Goal: Task Accomplishment & Management: Manage account settings

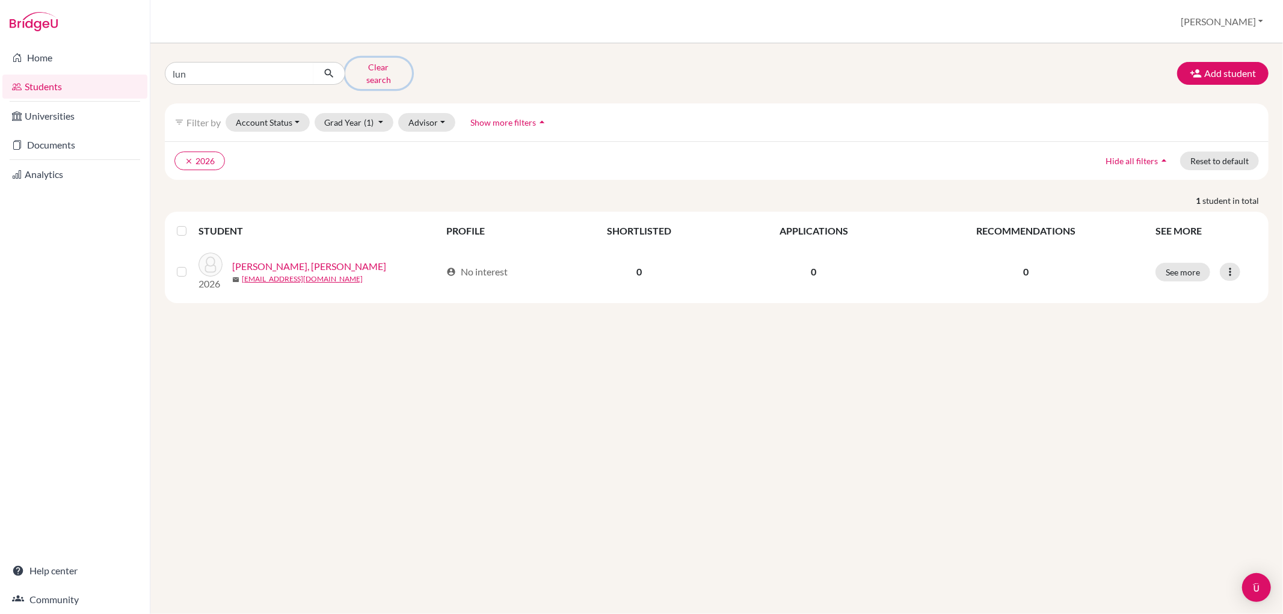
click at [375, 63] on button "Clear search" at bounding box center [378, 73] width 67 height 31
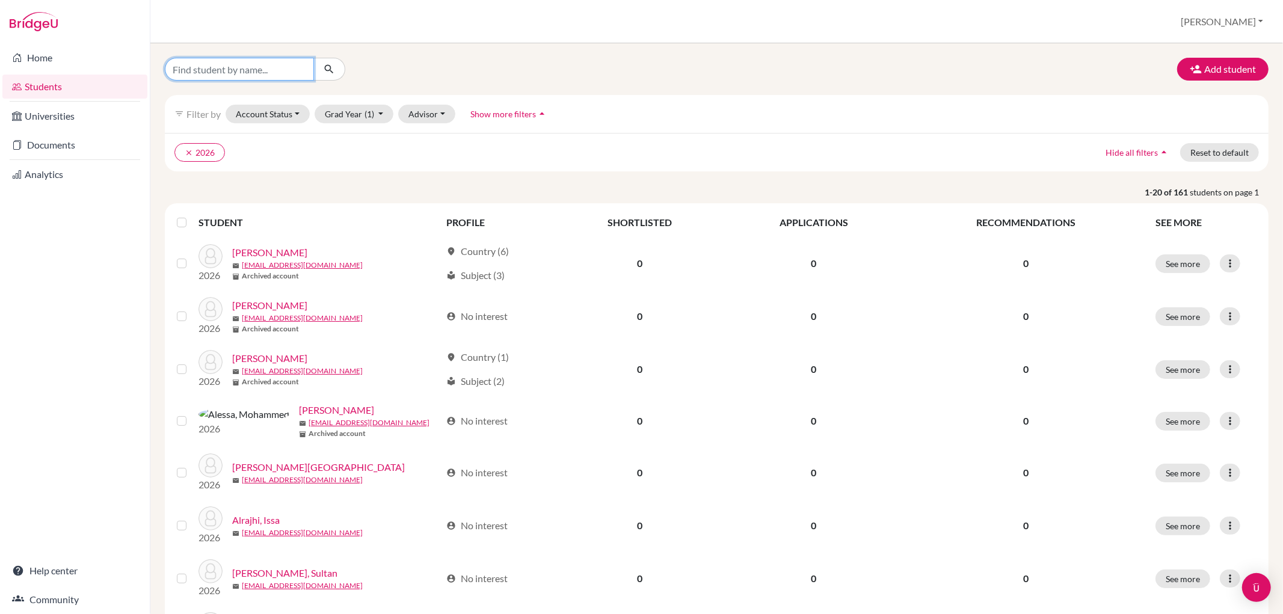
click at [274, 72] on input "Find student by name..." at bounding box center [239, 69] width 149 height 23
type input "ben"
click at [334, 60] on button "submit" at bounding box center [329, 69] width 32 height 23
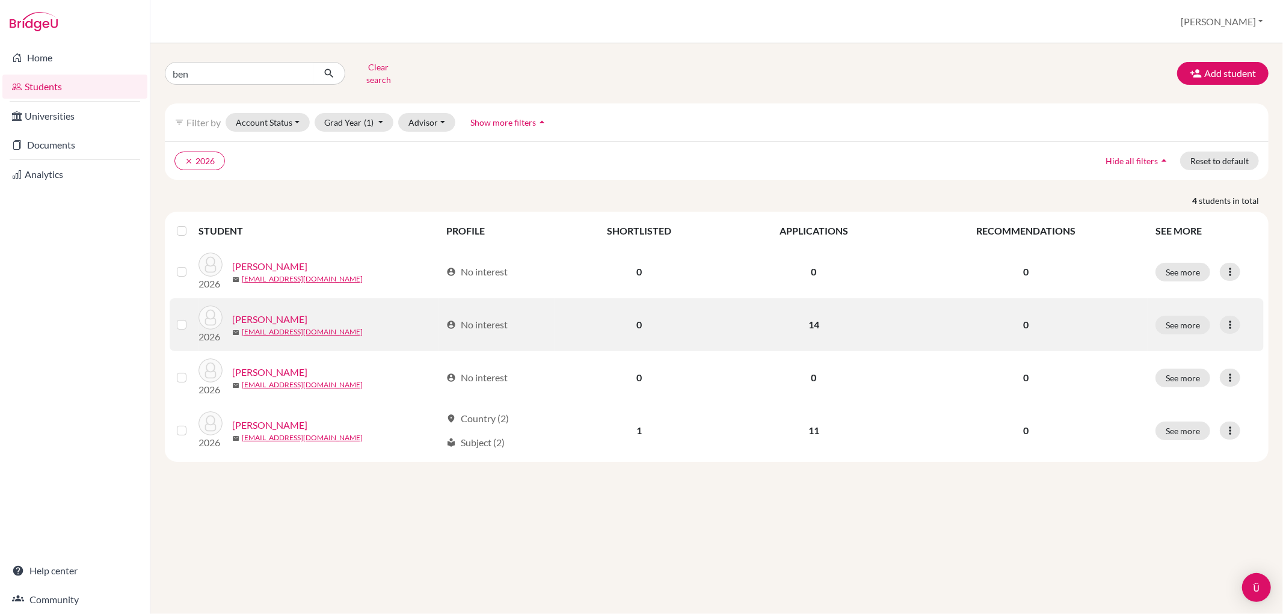
click at [265, 312] on link "[PERSON_NAME]" at bounding box center [269, 319] width 75 height 14
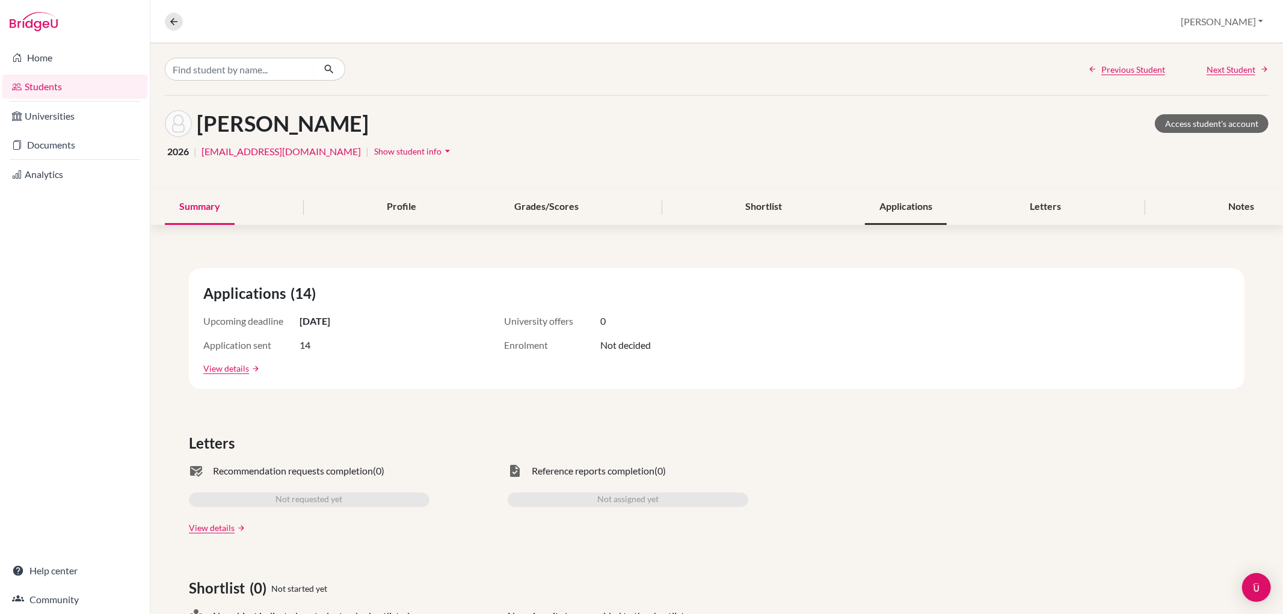
click at [888, 201] on div "Applications" at bounding box center [906, 206] width 82 height 35
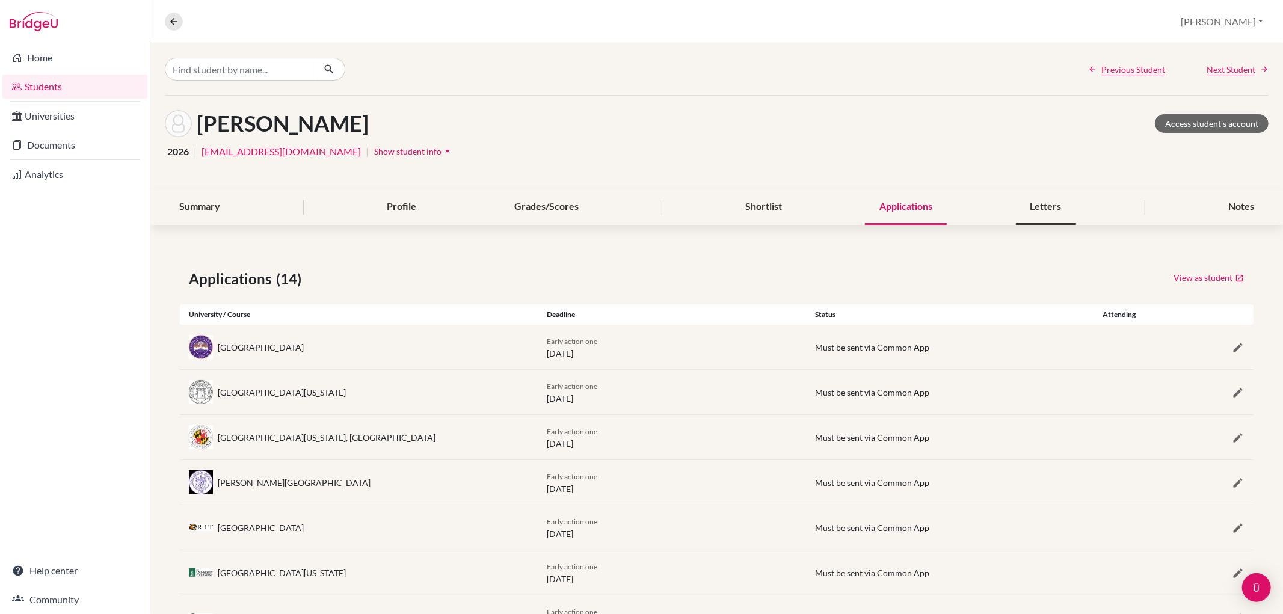
click at [1024, 214] on div "Letters" at bounding box center [1046, 206] width 60 height 35
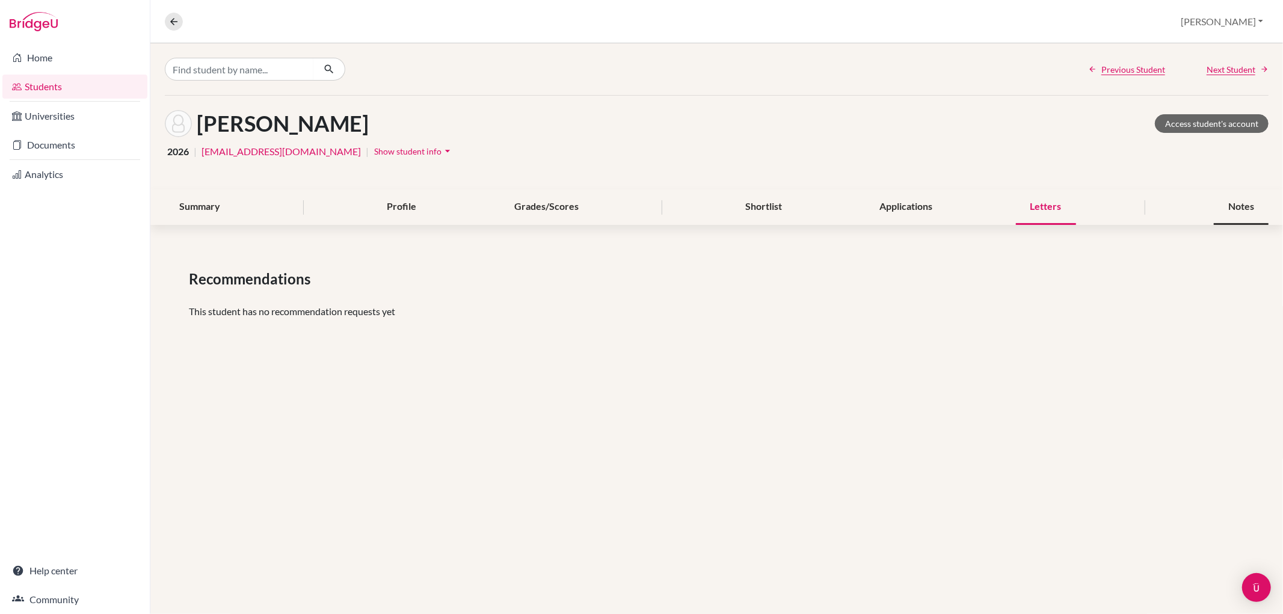
click at [1247, 201] on div "Notes" at bounding box center [1240, 206] width 55 height 35
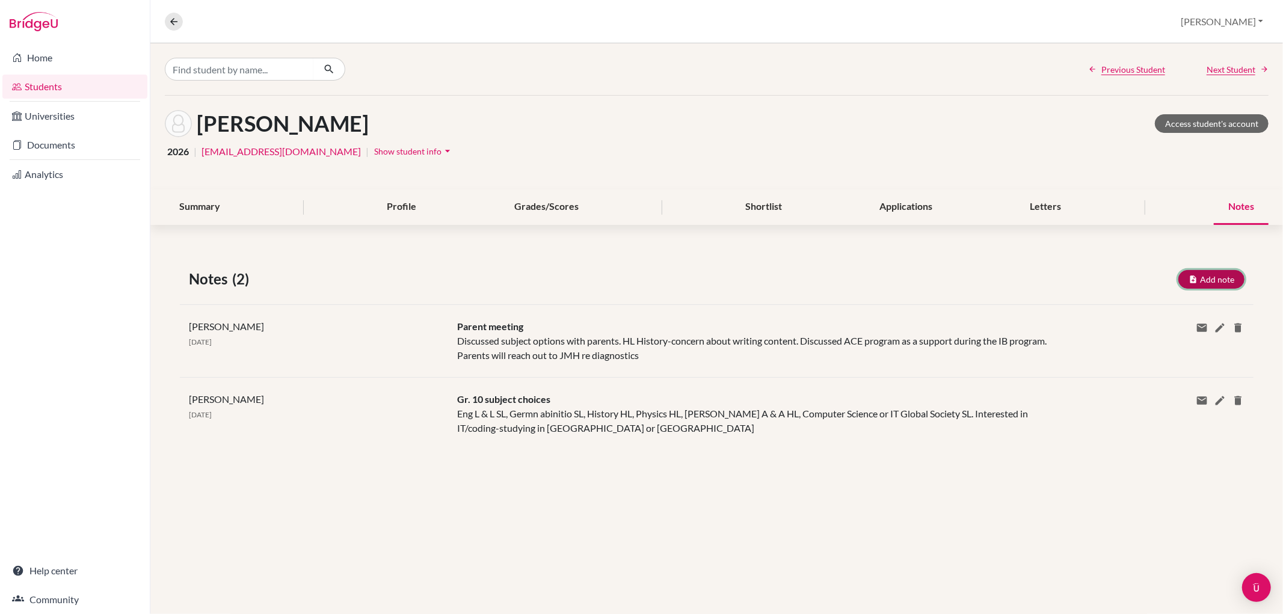
click at [1207, 277] on button "Add note" at bounding box center [1211, 279] width 66 height 19
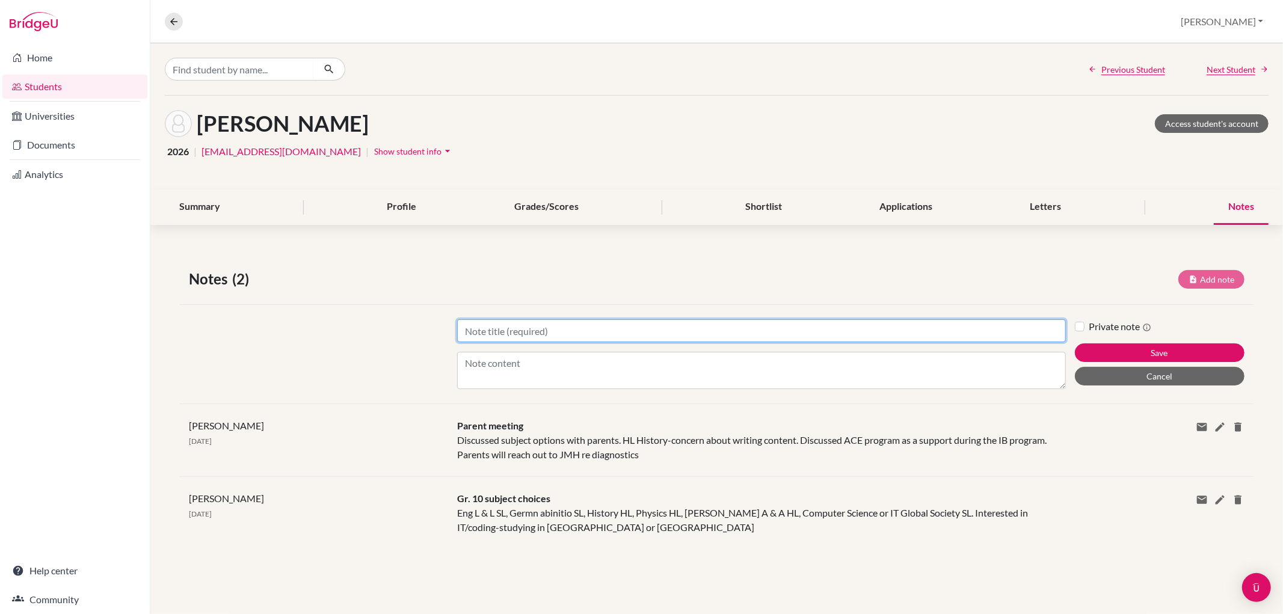
click at [470, 325] on input "Title" at bounding box center [761, 330] width 608 height 23
type input "Future planning"
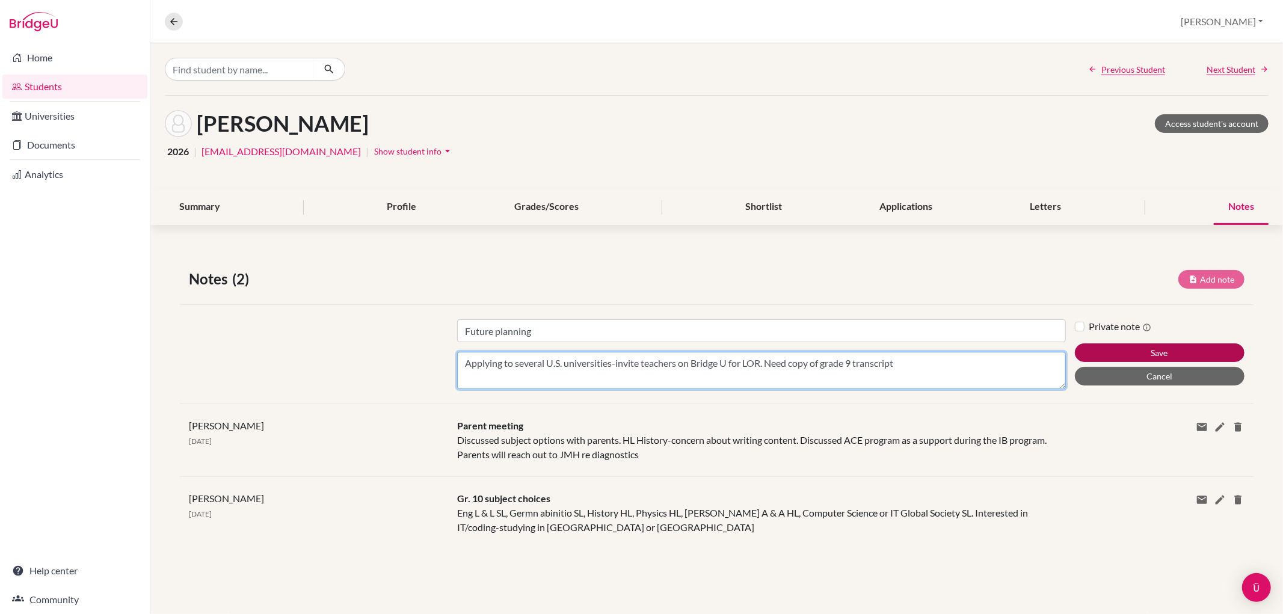
type textarea "Applying to several U.S. universities-invite teachers on Bridge U for LOR. Need…"
click at [1126, 350] on button "Save" at bounding box center [1159, 352] width 170 height 19
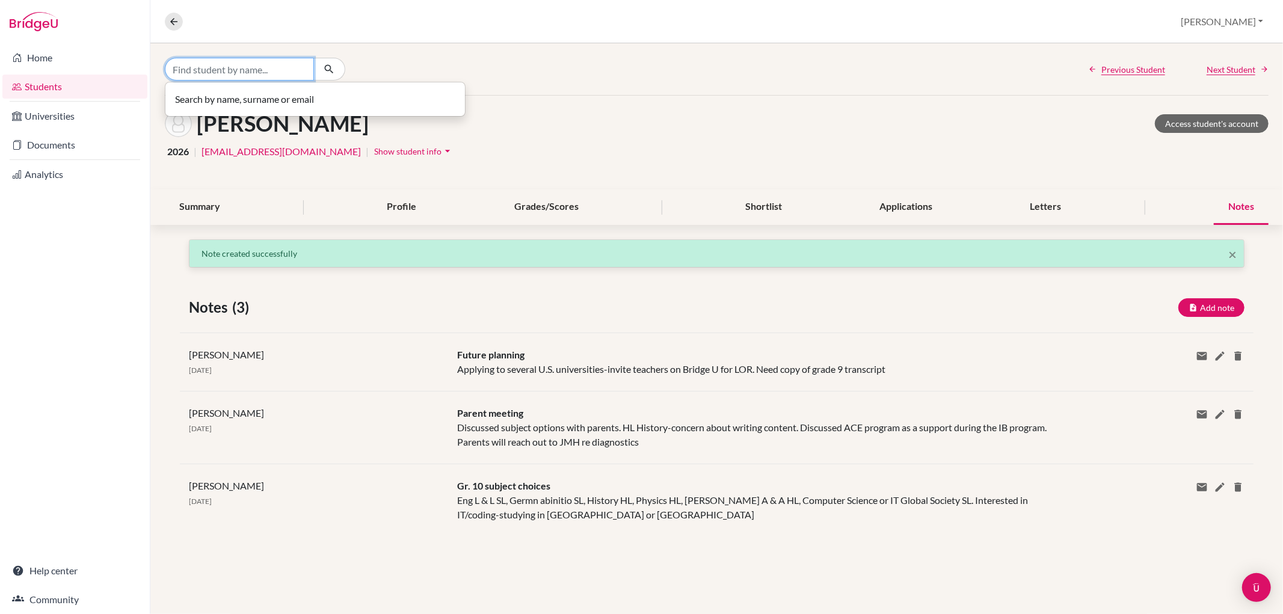
click at [214, 68] on input "Find student by name..." at bounding box center [239, 69] width 149 height 23
type input "tayoul"
click at [166, 19] on button at bounding box center [174, 22] width 18 height 18
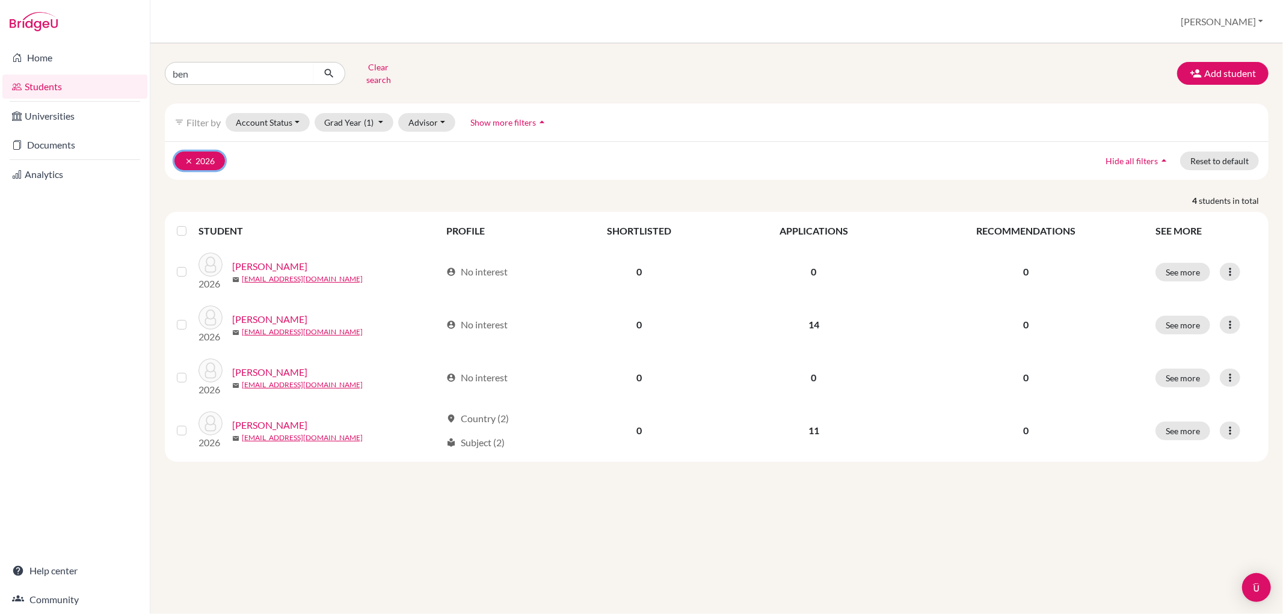
click at [206, 152] on button "clear 2026" at bounding box center [199, 161] width 51 height 19
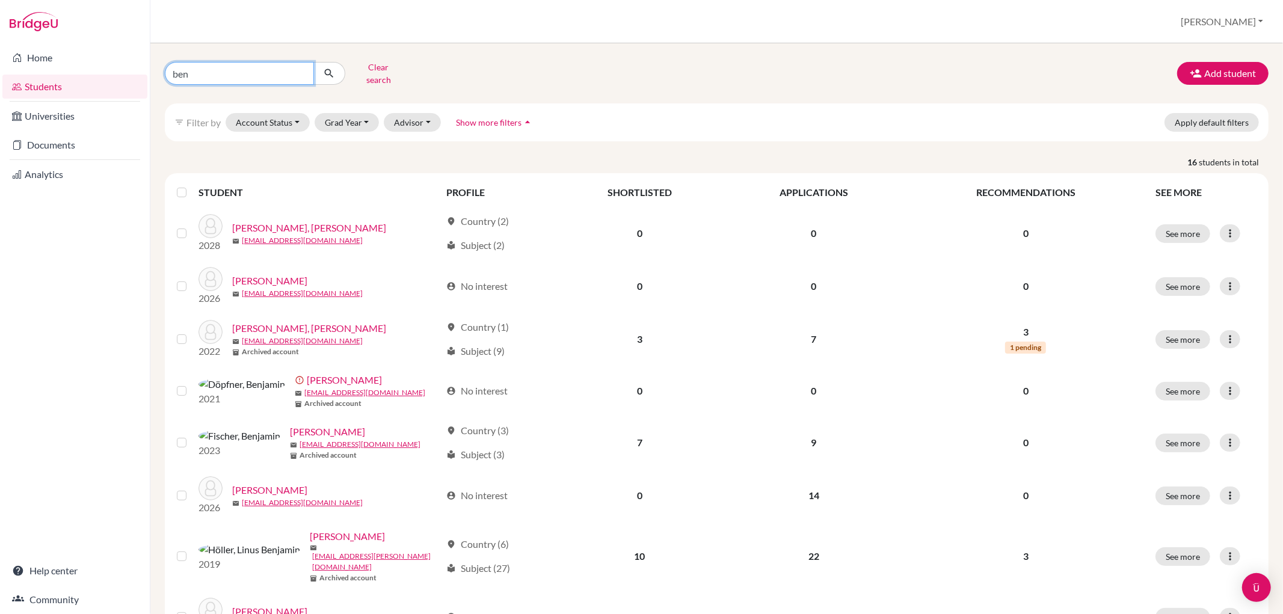
drag, startPoint x: 215, startPoint y: 73, endPoint x: 153, endPoint y: 79, distance: 62.3
click at [154, 79] on div "ben Clear search Add student filter_list Filter by Account Status Active accoun…" at bounding box center [716, 328] width 1132 height 571
type input "toy"
click button "submit" at bounding box center [329, 73] width 32 height 23
